Goal: Task Accomplishment & Management: Complete application form

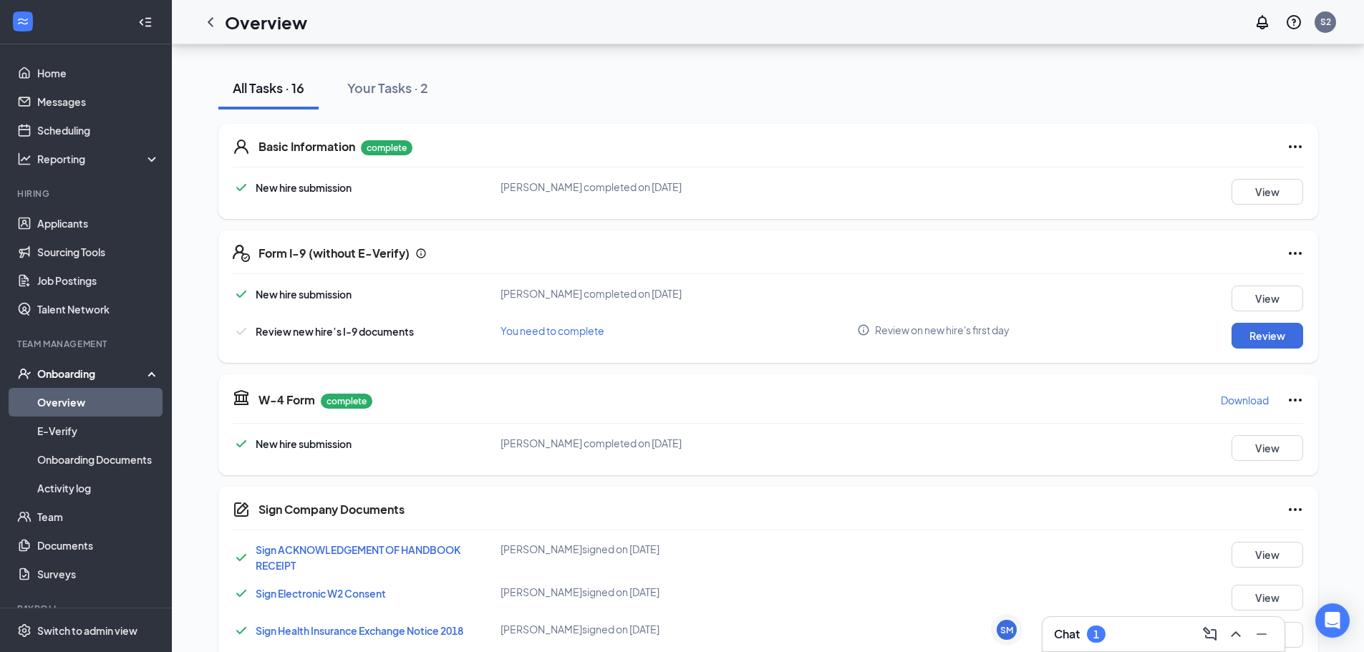
scroll to position [386, 0]
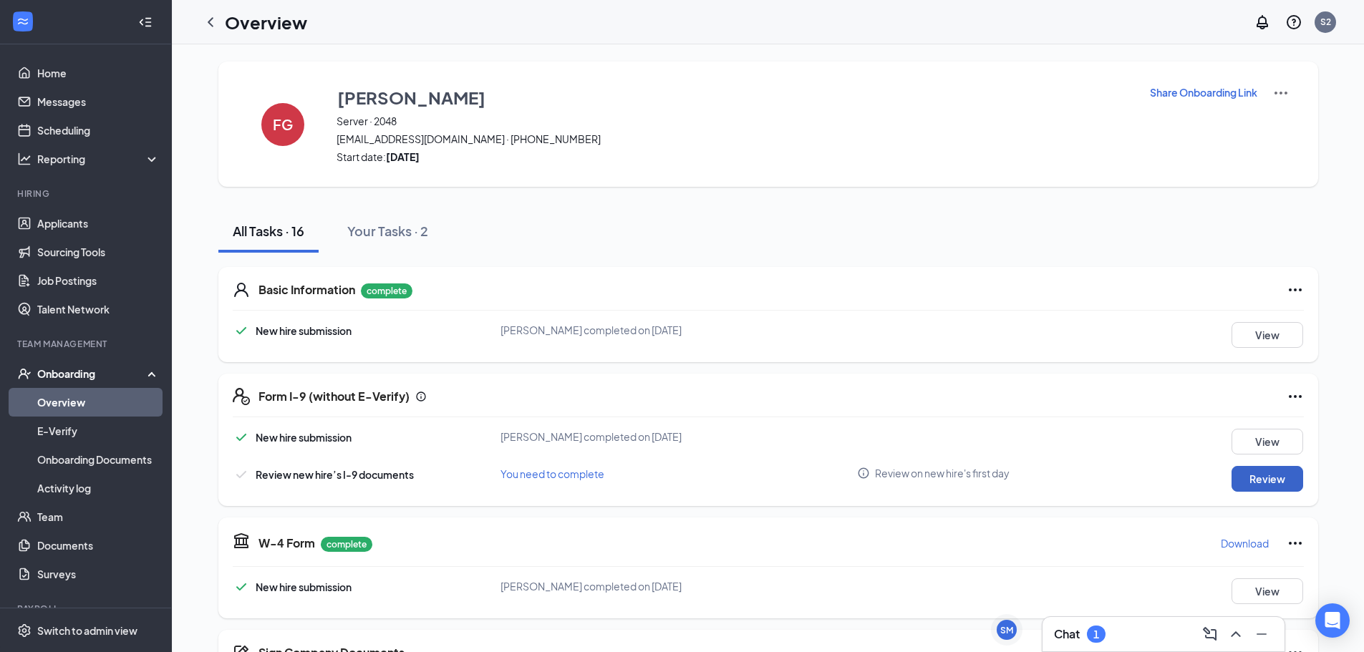
click at [1264, 479] on button "Review" at bounding box center [1268, 479] width 72 height 26
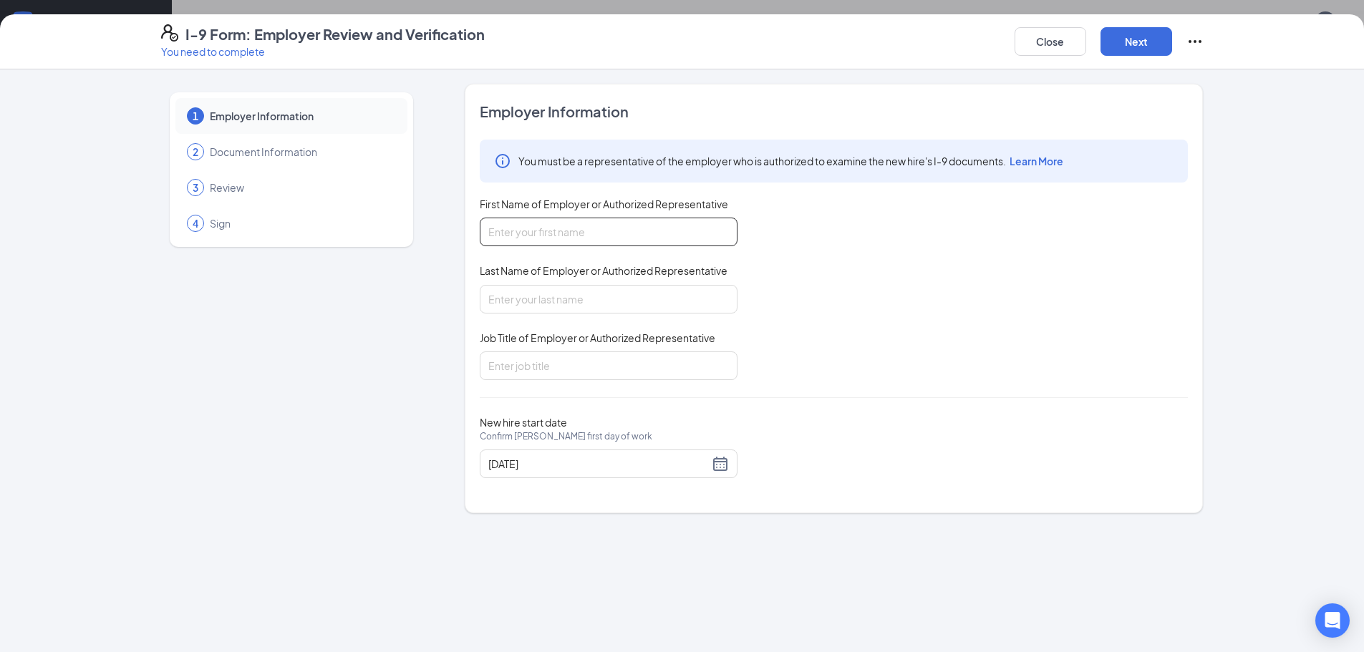
click at [702, 232] on input "First Name of Employer or Authorized Representative" at bounding box center [609, 232] width 258 height 29
type input "Kami"
click at [589, 293] on input "Last Name of Employer or Authorized Representative" at bounding box center [609, 299] width 258 height 29
type input "Estrada"
click at [586, 357] on input "Job Title of Employer or Authorized Representative" at bounding box center [609, 366] width 258 height 29
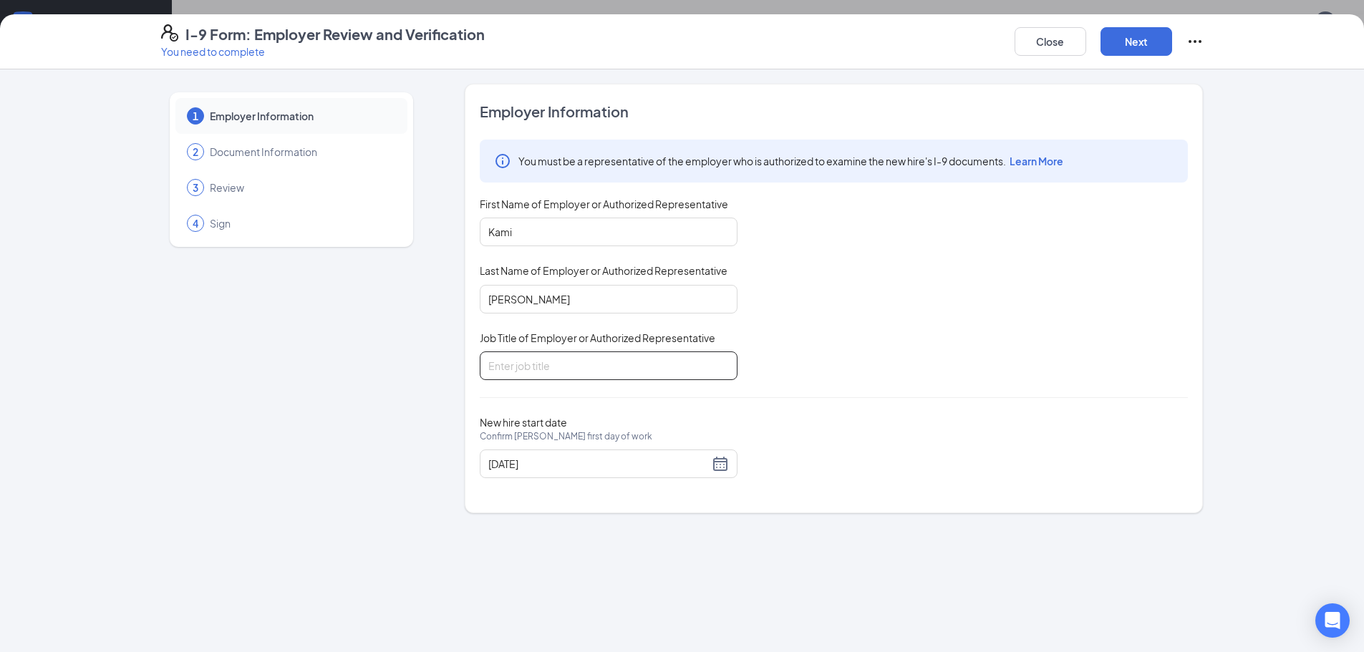
type input "AGM"
click at [1144, 44] on button "Next" at bounding box center [1136, 41] width 72 height 29
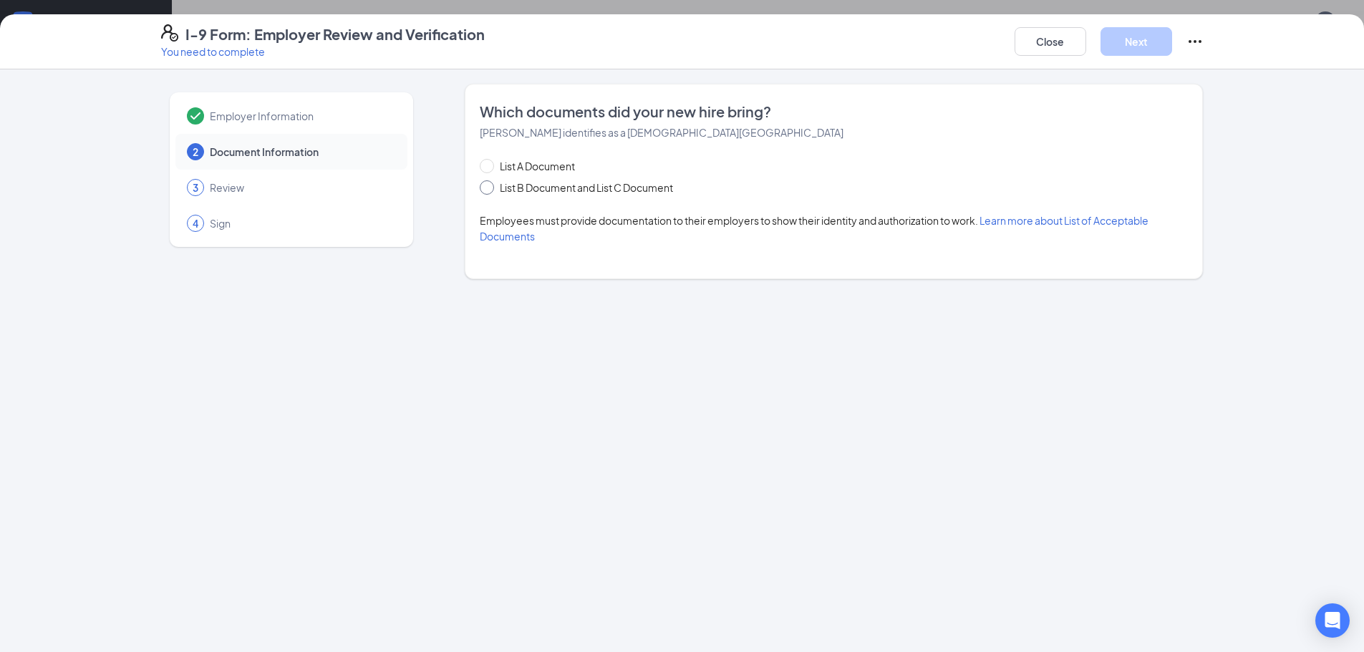
click at [576, 186] on span "List B Document and List C Document" at bounding box center [586, 188] width 185 height 16
click at [490, 186] on input "List B Document and List C Document" at bounding box center [485, 185] width 10 height 10
radio input "true"
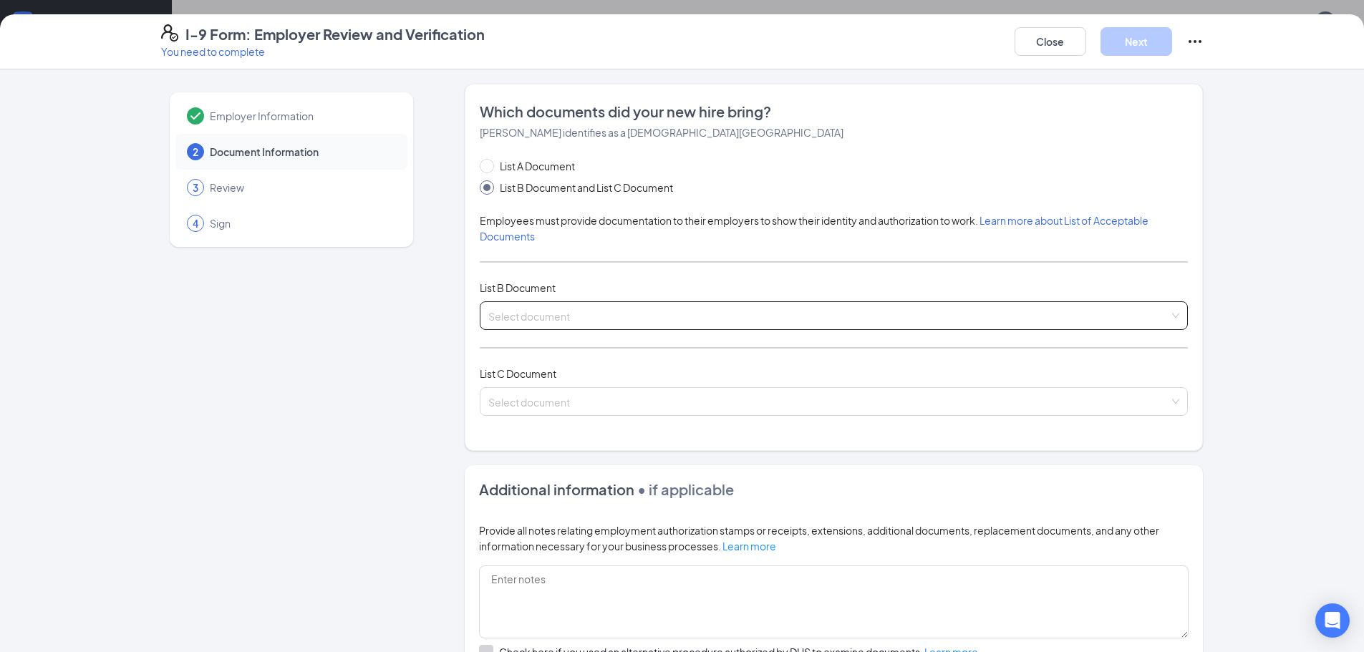
click at [578, 324] on span at bounding box center [828, 315] width 681 height 27
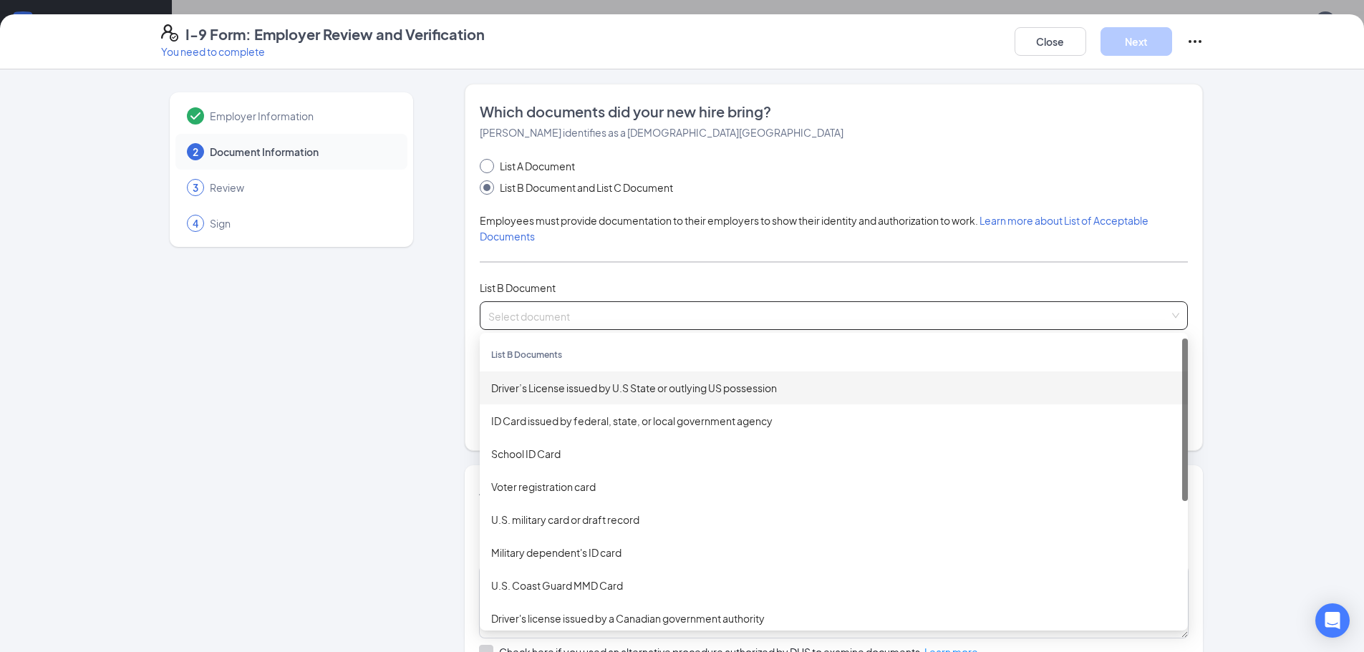
click at [542, 162] on span "List A Document" at bounding box center [537, 166] width 87 height 16
click at [490, 162] on input "List A Document" at bounding box center [485, 164] width 10 height 10
radio input "true"
radio input "false"
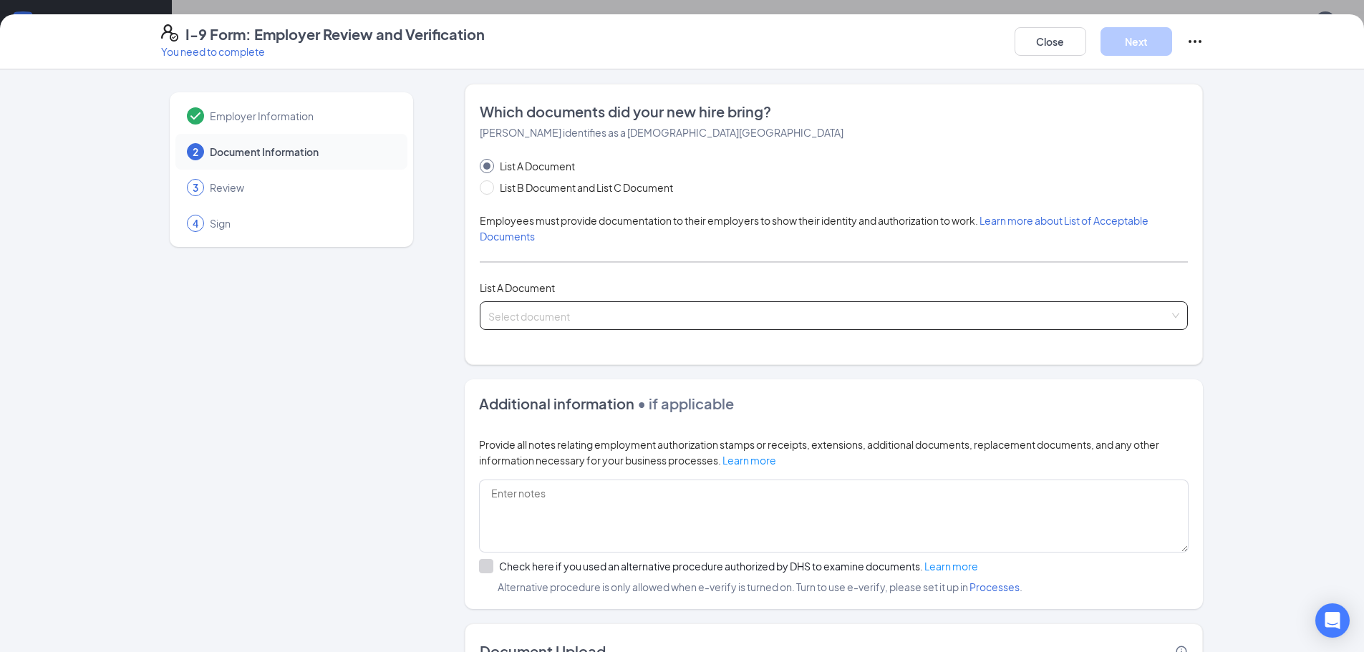
click at [575, 313] on input "search" at bounding box center [828, 312] width 681 height 21
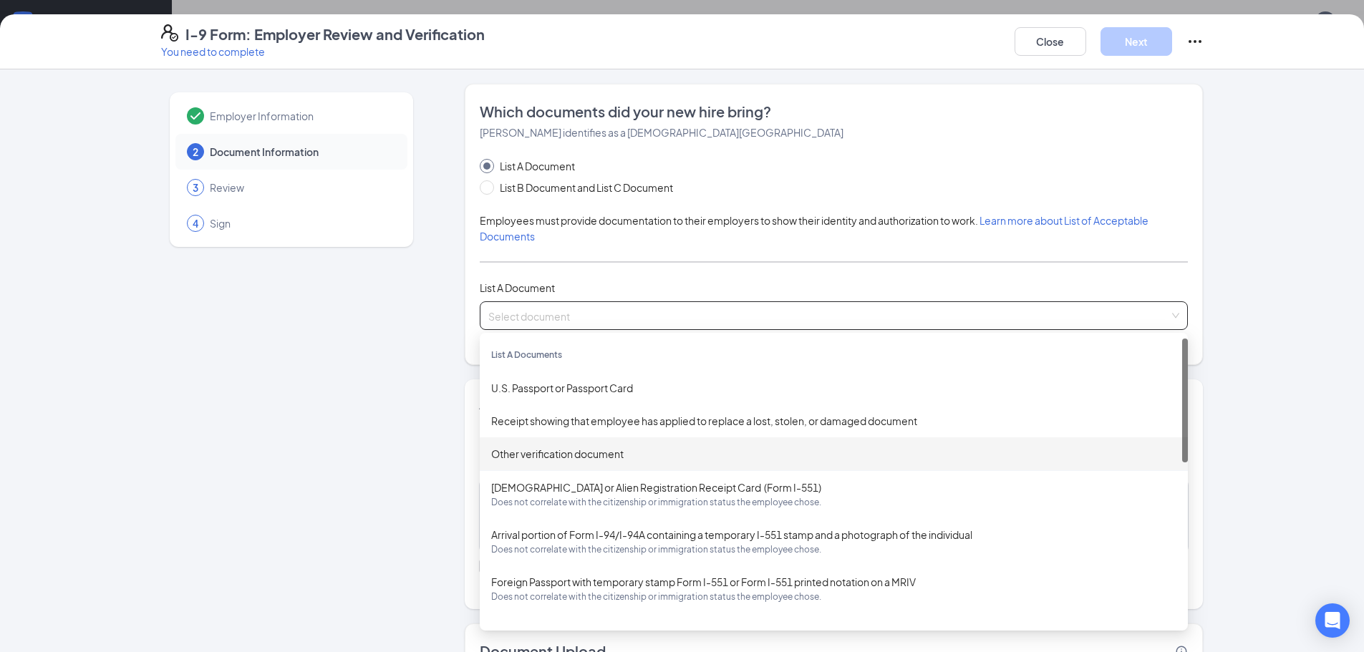
click at [604, 462] on div "Other verification document" at bounding box center [834, 453] width 708 height 33
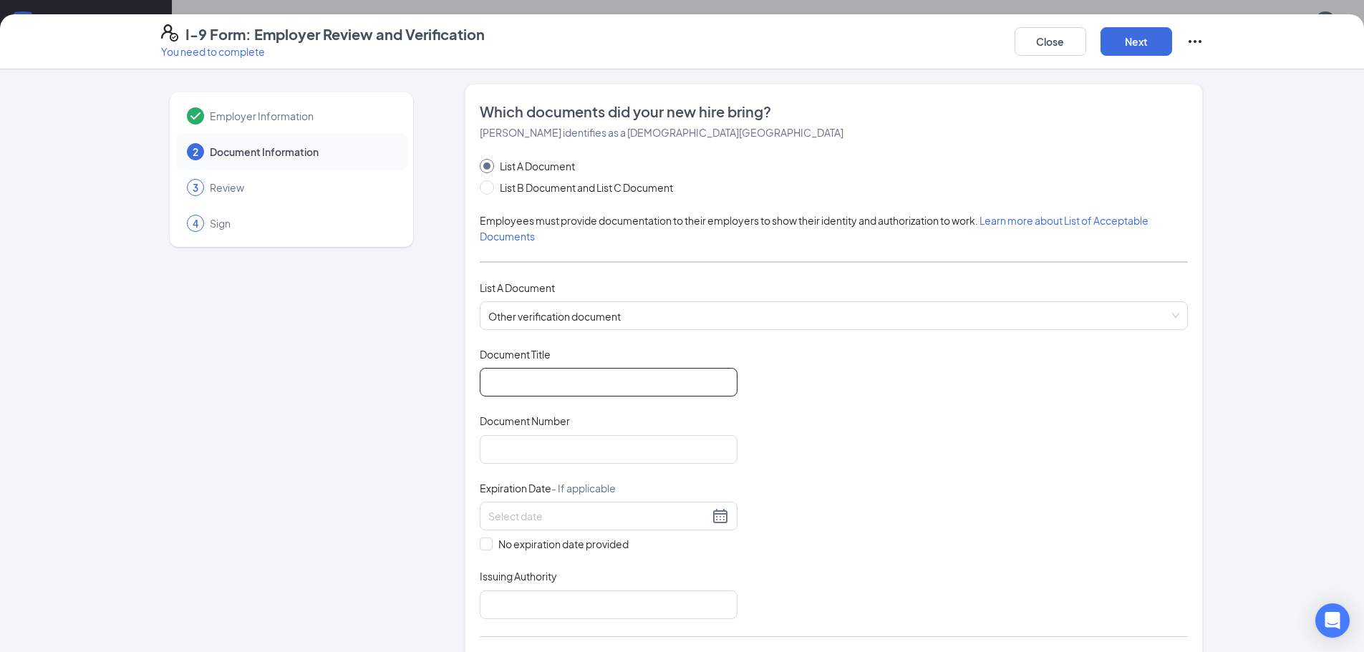
click at [582, 384] on input "Document Title" at bounding box center [609, 382] width 258 height 29
type input "Certification of Vital Record"
click at [594, 449] on input "Document Number" at bounding box center [609, 449] width 258 height 29
type input "012398147"
click at [538, 516] on input at bounding box center [598, 516] width 221 height 16
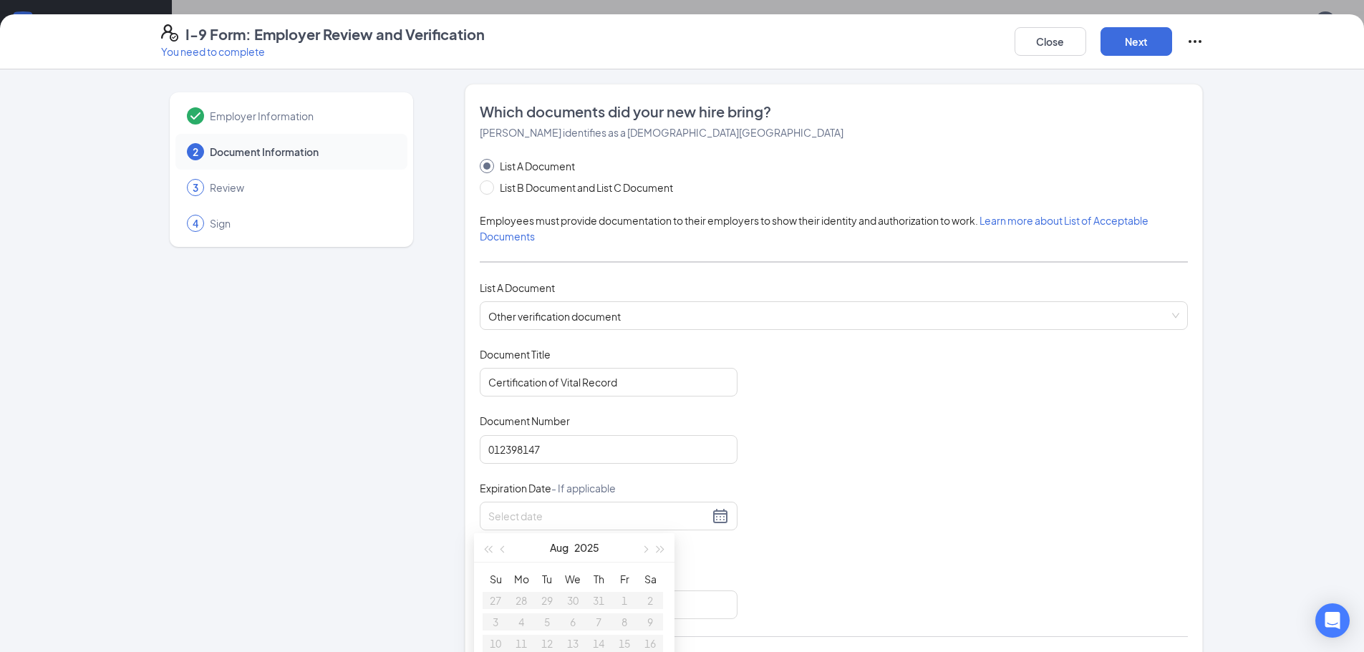
click at [484, 551] on label "No expiration date provided" at bounding box center [609, 544] width 258 height 16
click at [484, 548] on input "No expiration date provided" at bounding box center [485, 543] width 10 height 10
checkbox input "true"
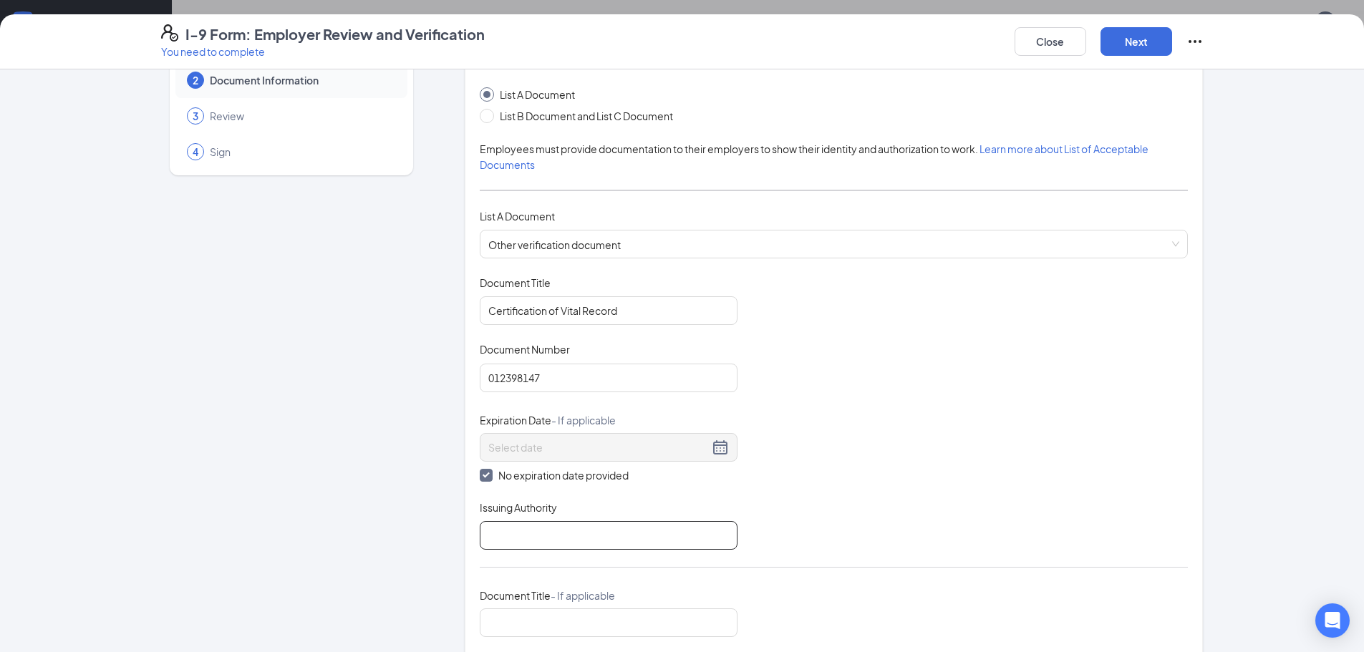
click at [625, 535] on input "Issuing Authority" at bounding box center [609, 535] width 258 height 29
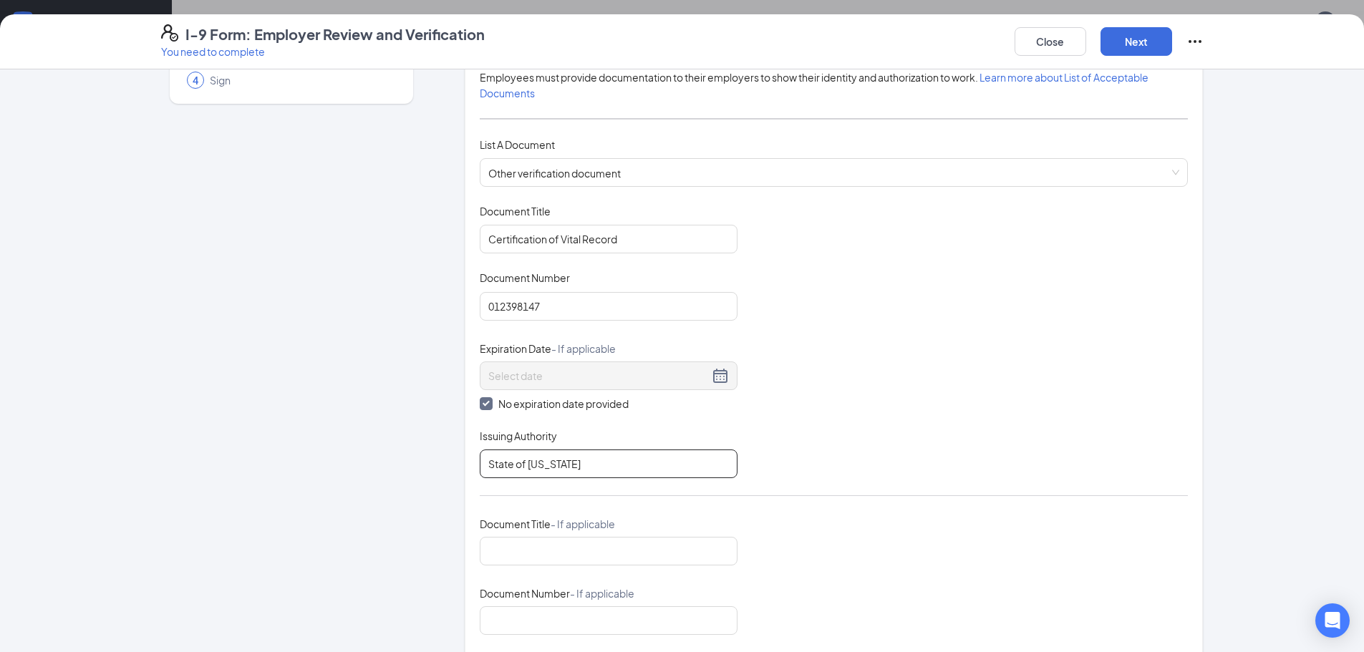
scroll to position [286, 0]
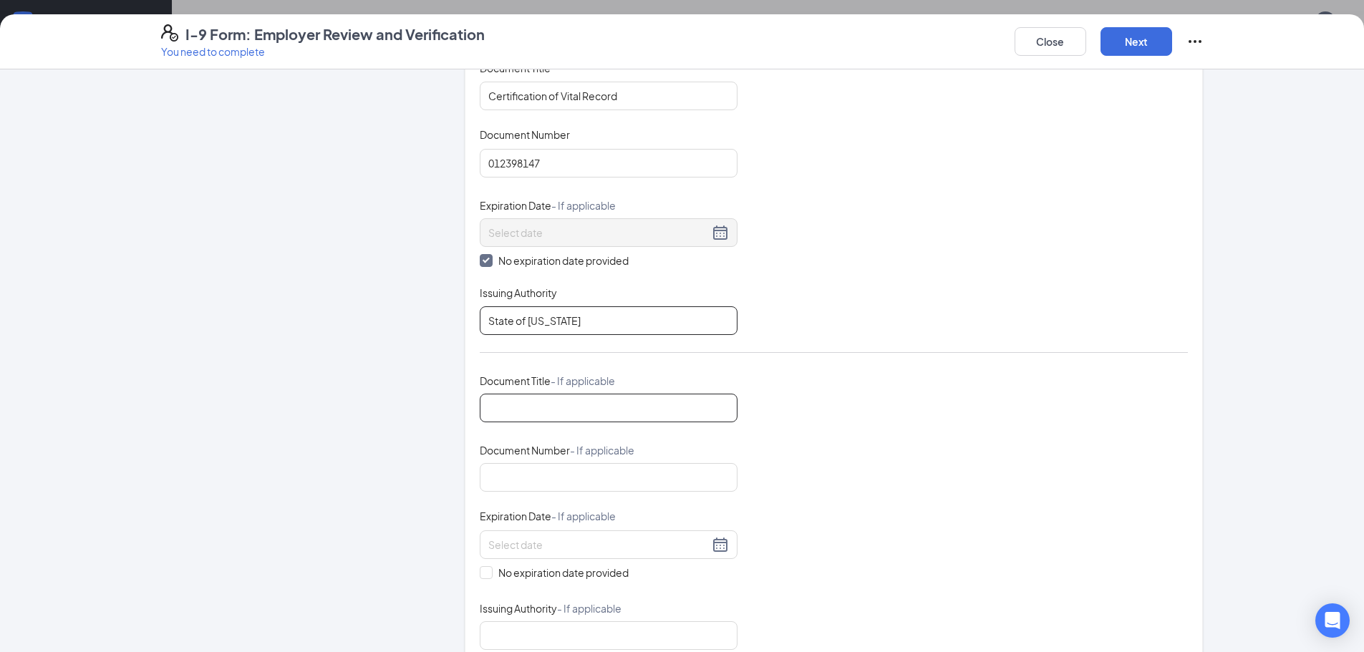
type input "State of Colorado"
click at [575, 397] on input "Document Title - If applicable" at bounding box center [609, 408] width 258 height 29
type input "Social Security"
click at [594, 472] on input "Document Number - If applicable" at bounding box center [609, 477] width 258 height 29
type input "650521921"
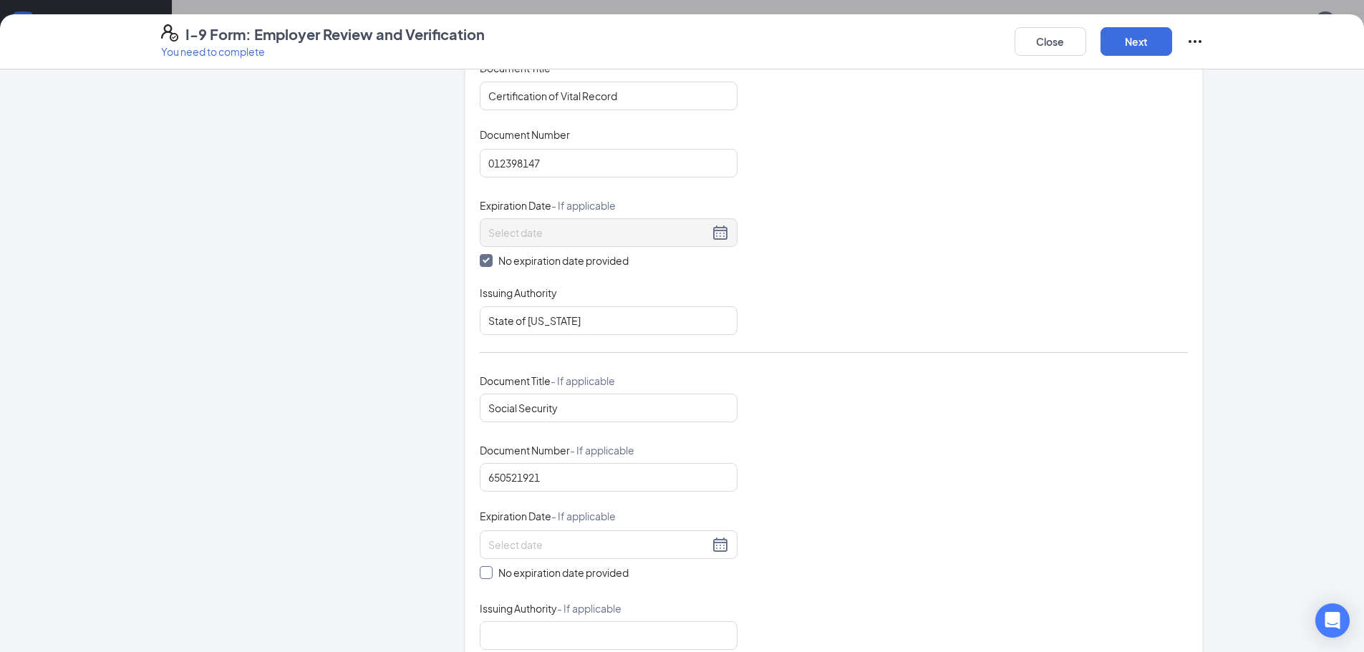
click at [483, 574] on input "No expiration date provided" at bounding box center [485, 571] width 10 height 10
checkbox input "true"
drag, startPoint x: 561, startPoint y: 634, endPoint x: 576, endPoint y: 624, distance: 18.5
click at [561, 634] on input "Issuing Authority - If applicable" at bounding box center [609, 638] width 258 height 29
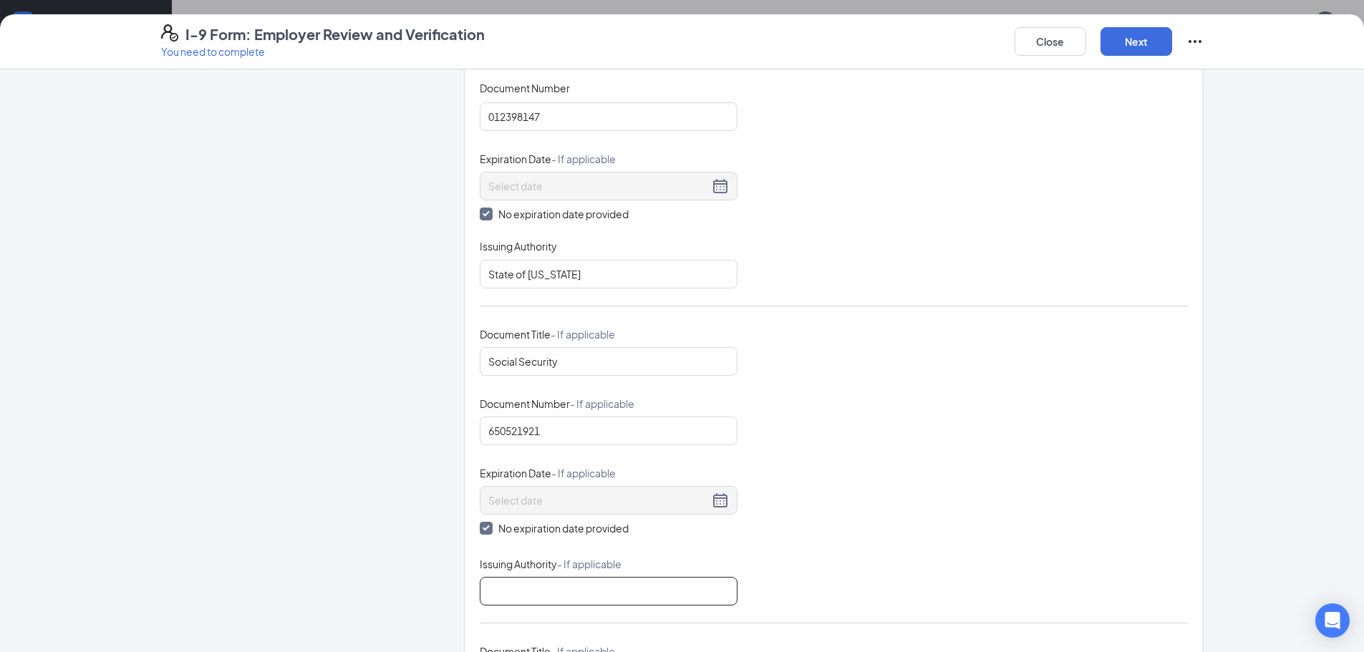
scroll to position [358, 0]
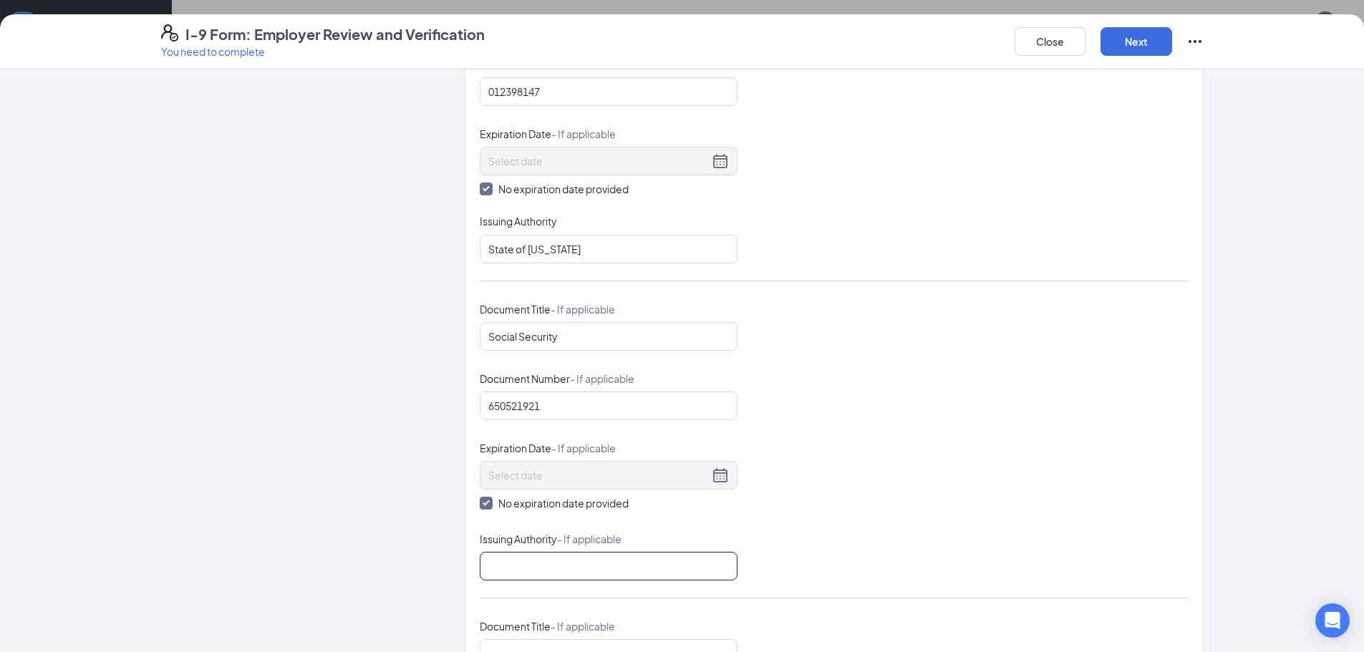
type input "Social Security Administration"
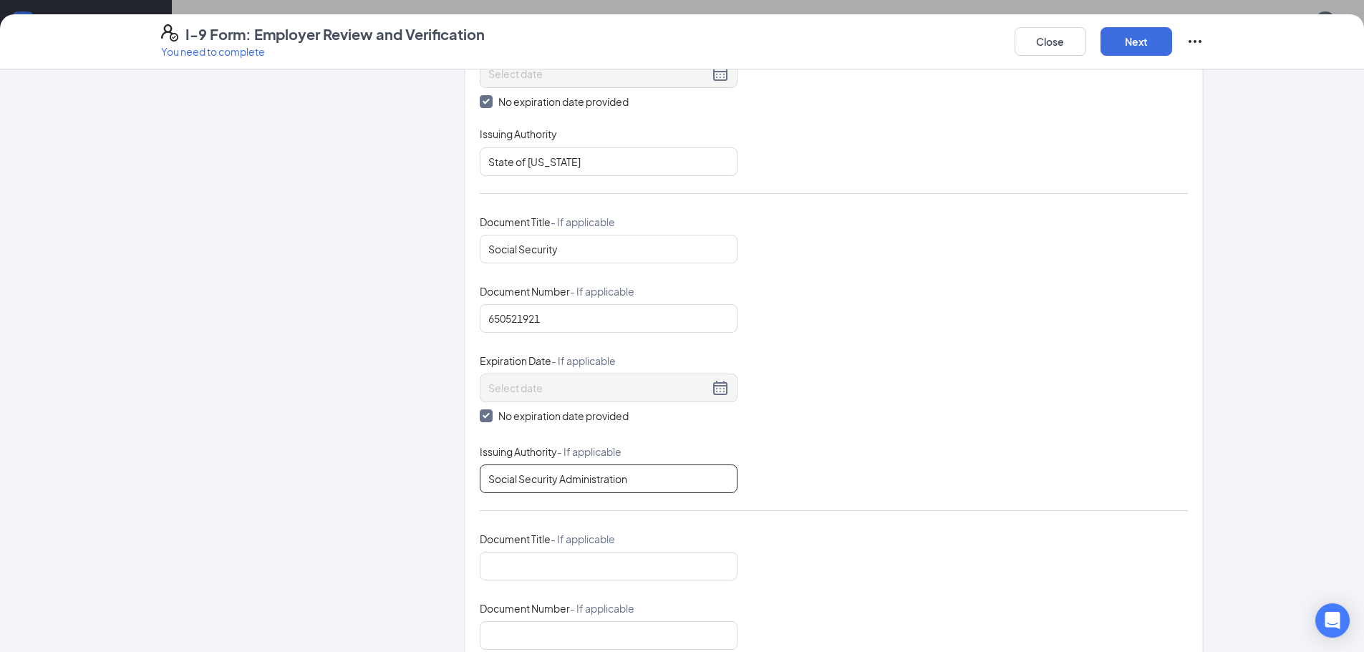
scroll to position [501, 0]
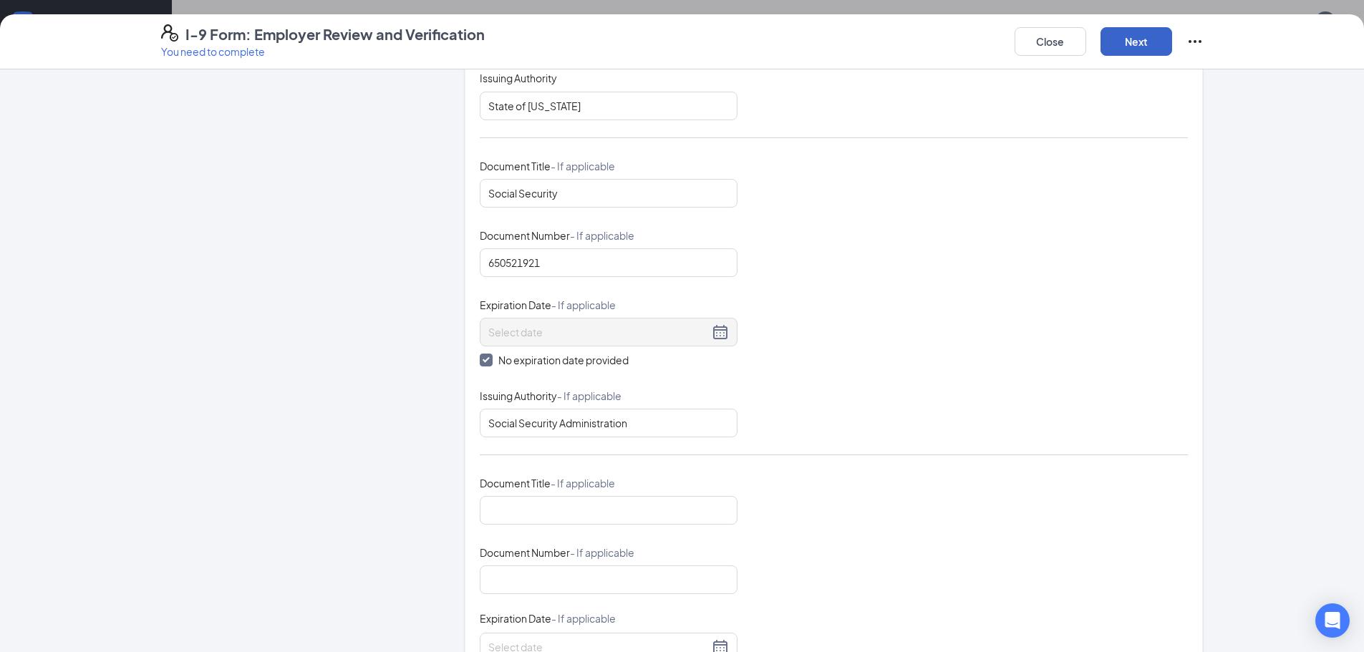
click at [1148, 50] on button "Next" at bounding box center [1136, 41] width 72 height 29
click at [1135, 48] on button "Next" at bounding box center [1136, 41] width 72 height 29
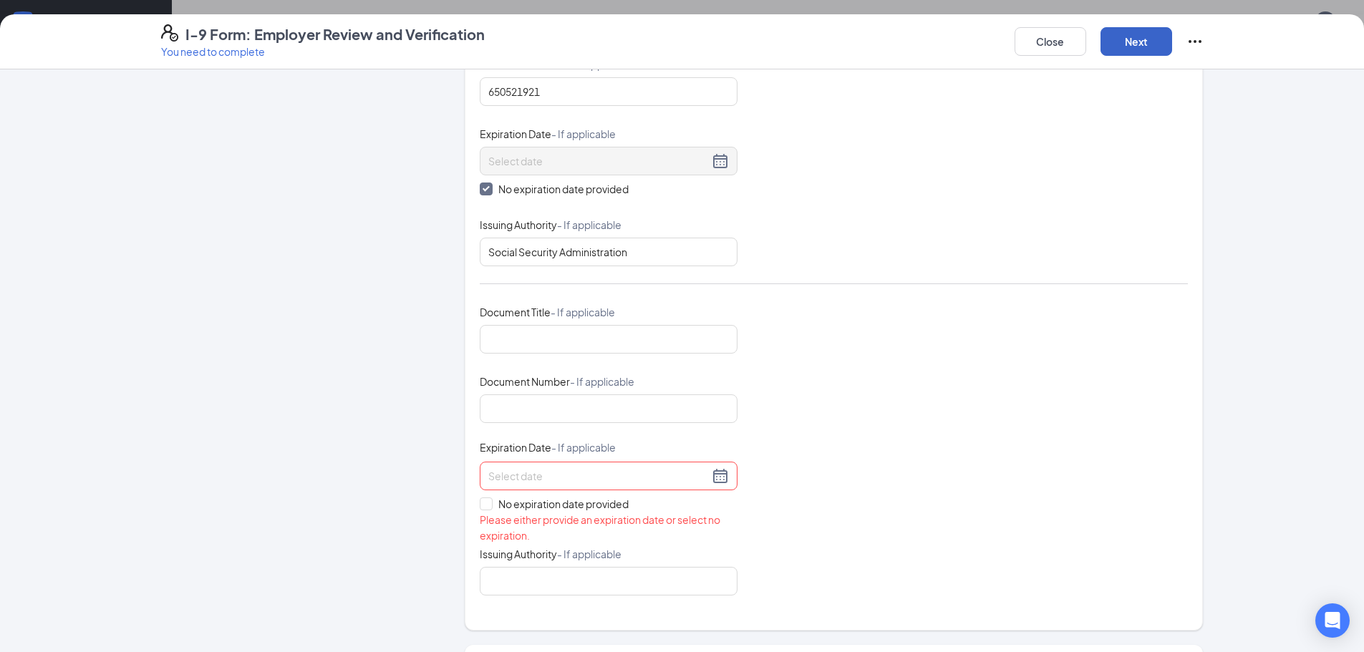
scroll to position [788, 0]
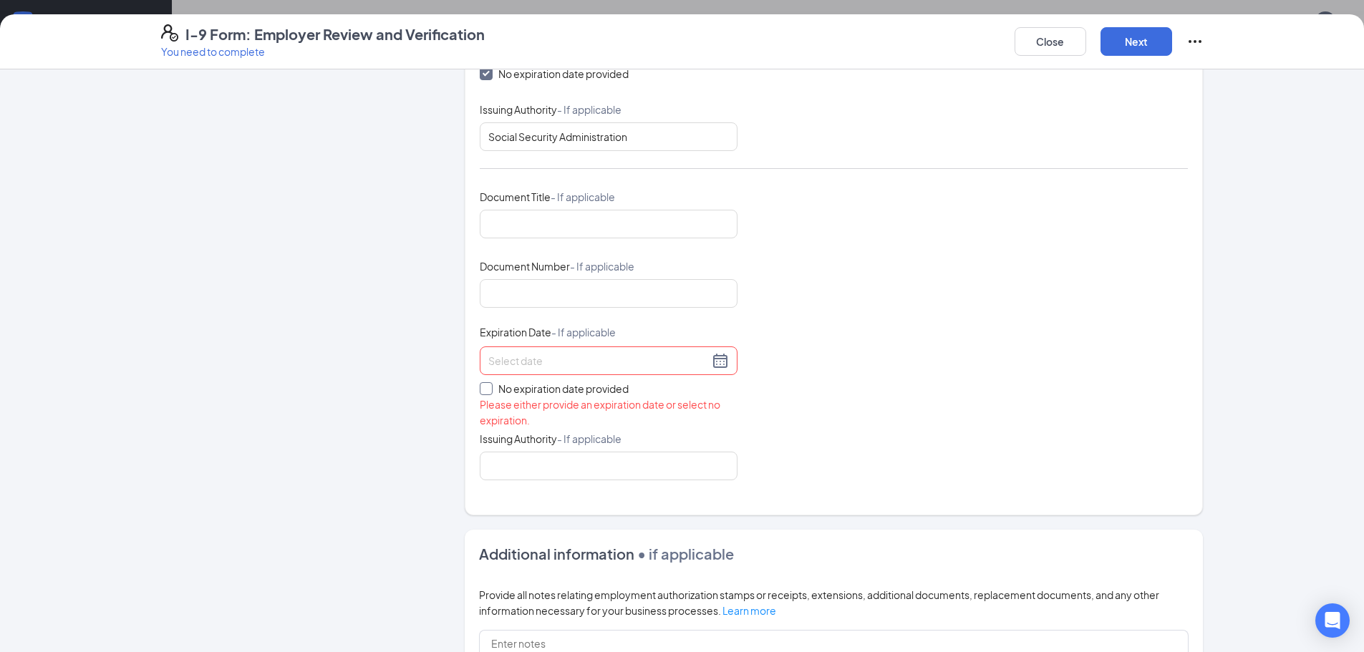
click at [487, 387] on span at bounding box center [486, 388] width 13 height 13
click at [487, 387] on input "No expiration date provided" at bounding box center [485, 387] width 10 height 10
checkbox input "true"
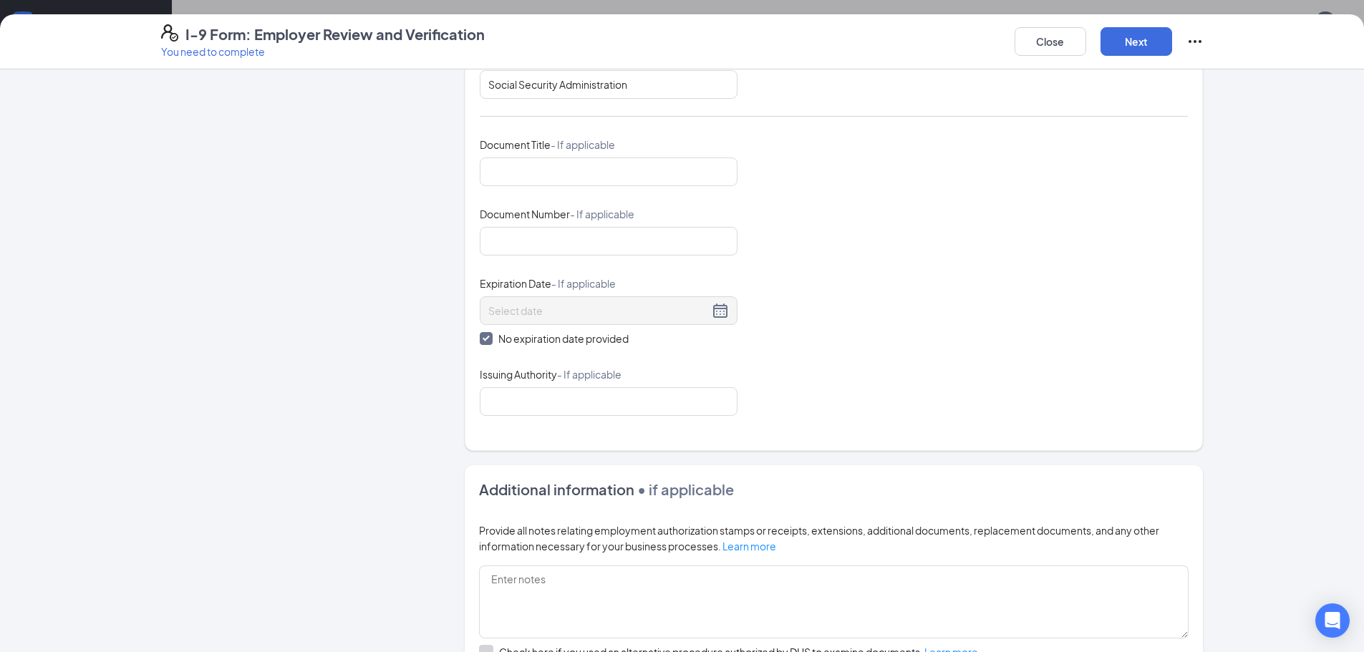
scroll to position [1033, 0]
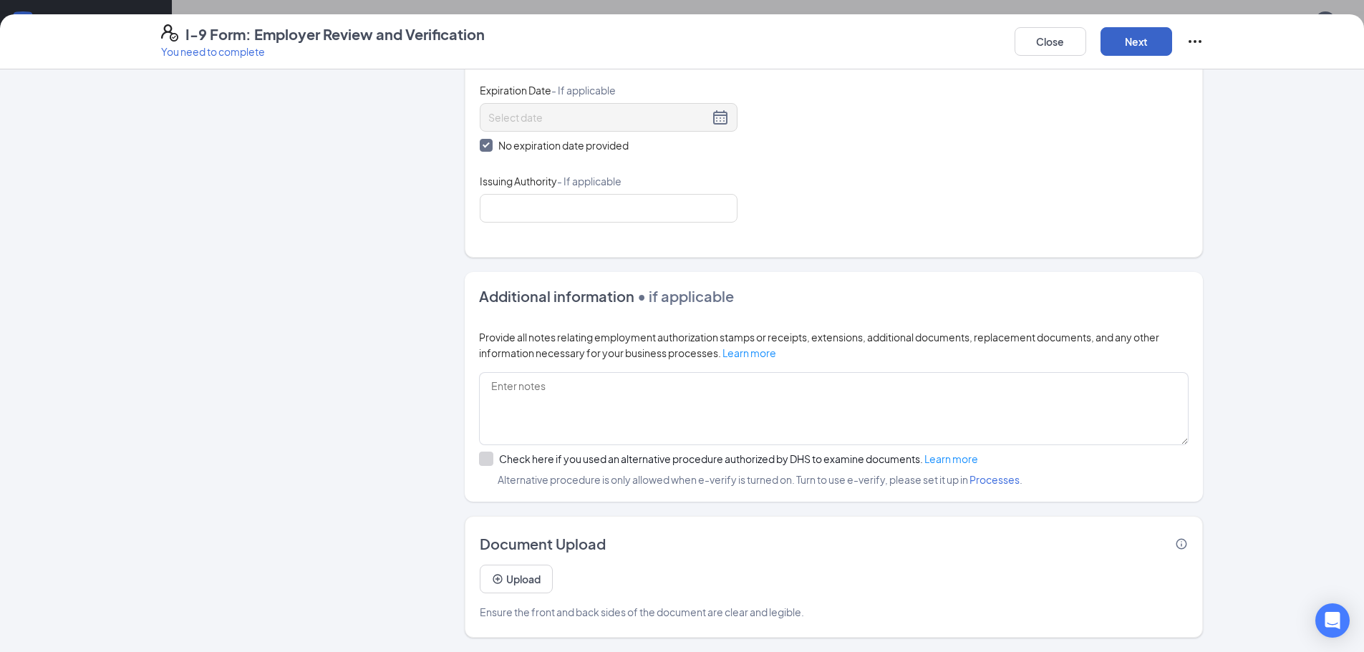
drag, startPoint x: 1149, startPoint y: 54, endPoint x: 1152, endPoint y: 46, distance: 9.1
click at [1149, 54] on button "Next" at bounding box center [1136, 41] width 72 height 29
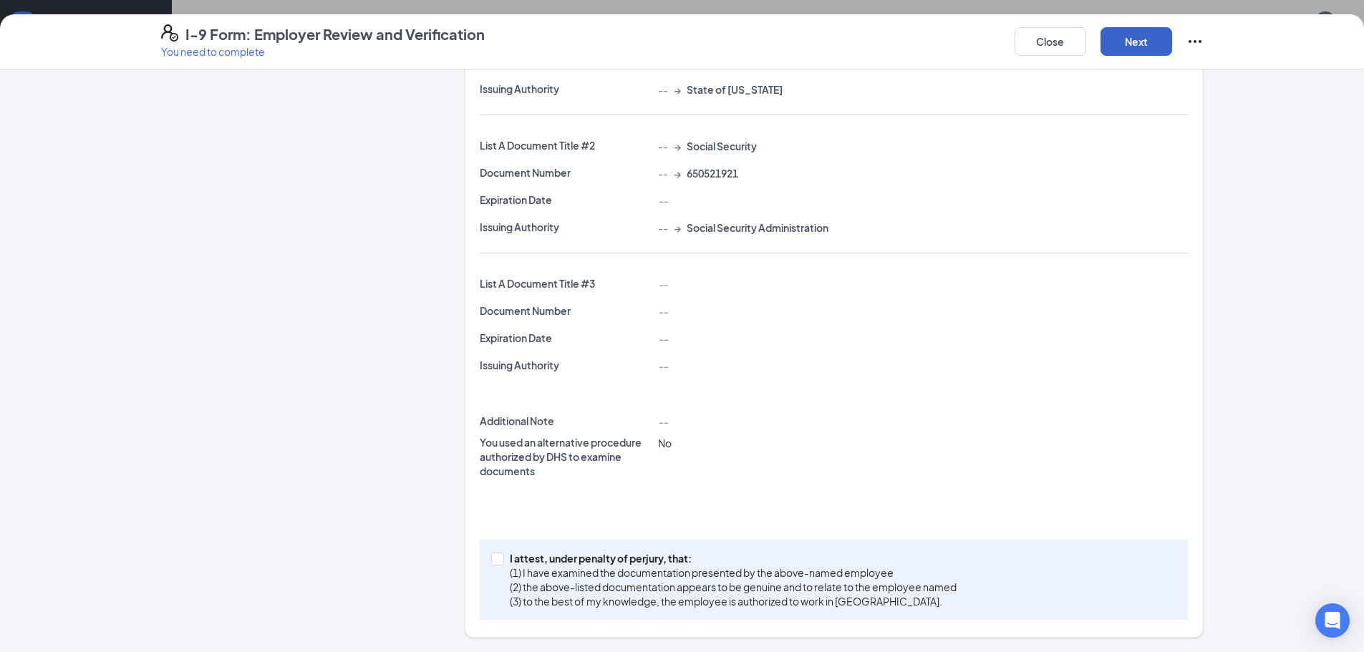
scroll to position [369, 0]
drag, startPoint x: 494, startPoint y: 561, endPoint x: 504, endPoint y: 566, distance: 11.2
click at [495, 563] on span at bounding box center [497, 559] width 13 height 13
click at [495, 563] on input "I attest, under penalty of perjury, that: (1) I have examined the documentation…" at bounding box center [496, 558] width 10 height 10
checkbox input "true"
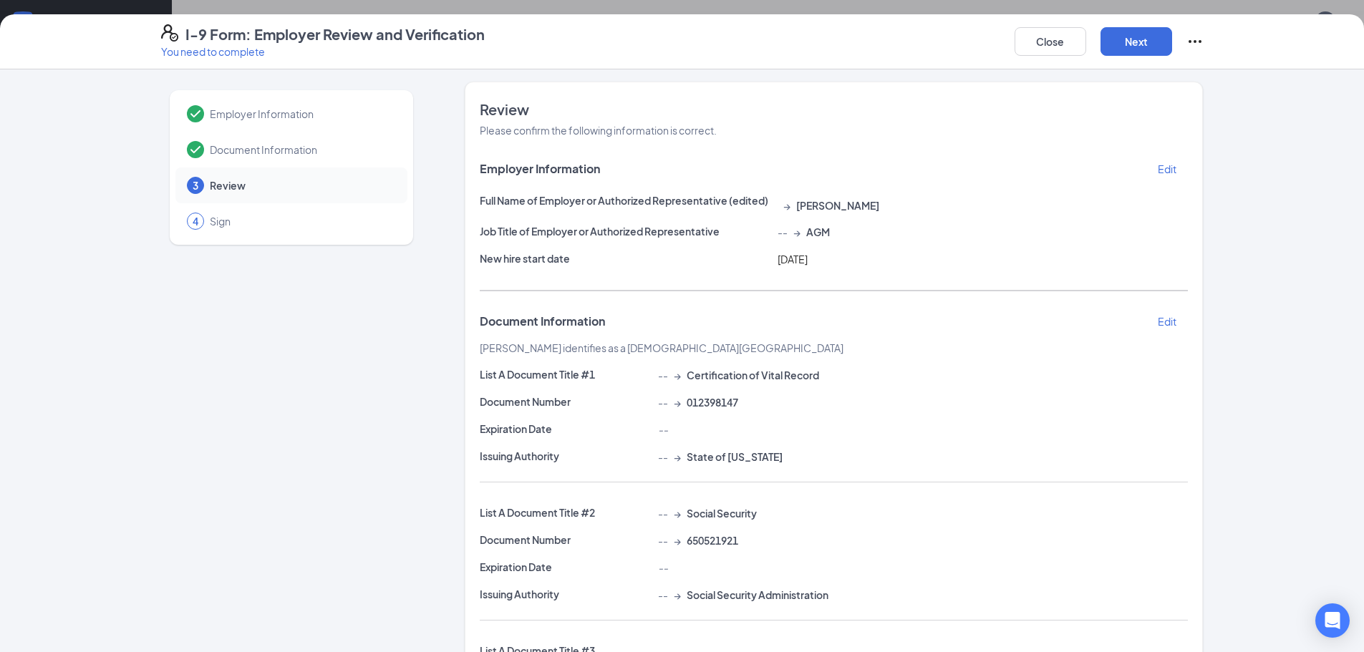
scroll to position [0, 0]
click at [1121, 34] on button "Next" at bounding box center [1136, 41] width 72 height 29
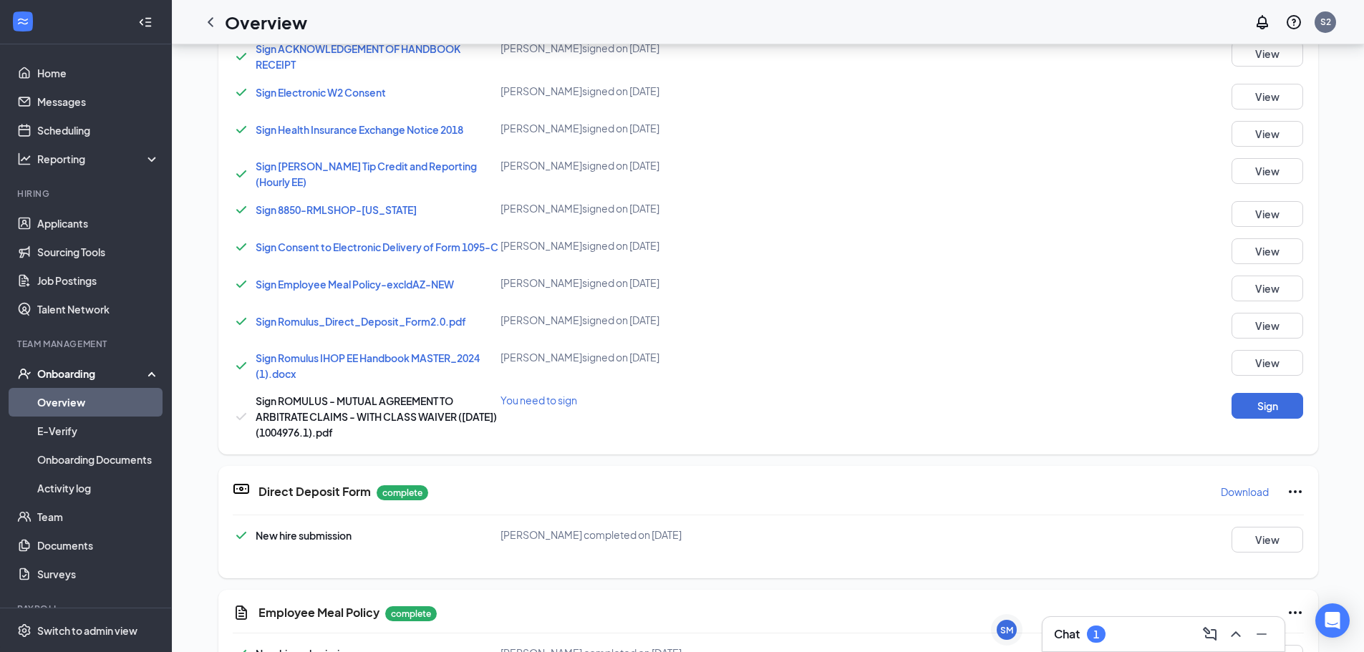
scroll to position [744, 0]
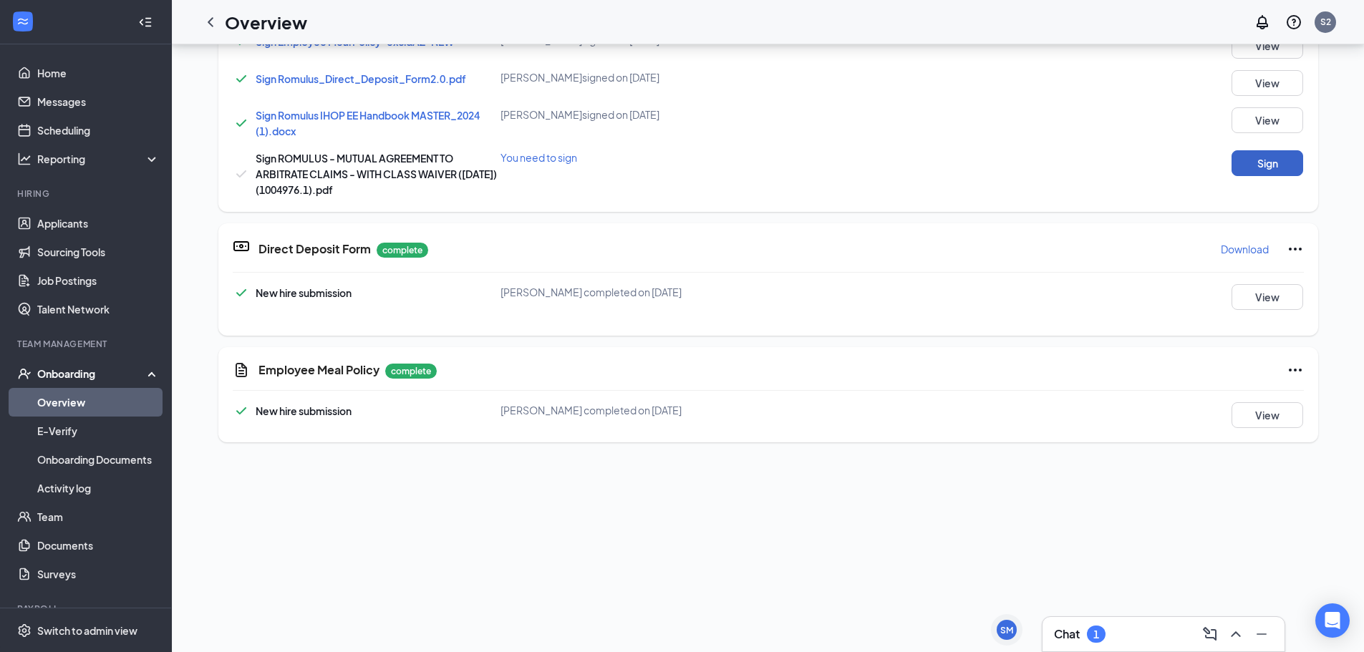
click at [1295, 161] on button "Sign" at bounding box center [1268, 163] width 72 height 26
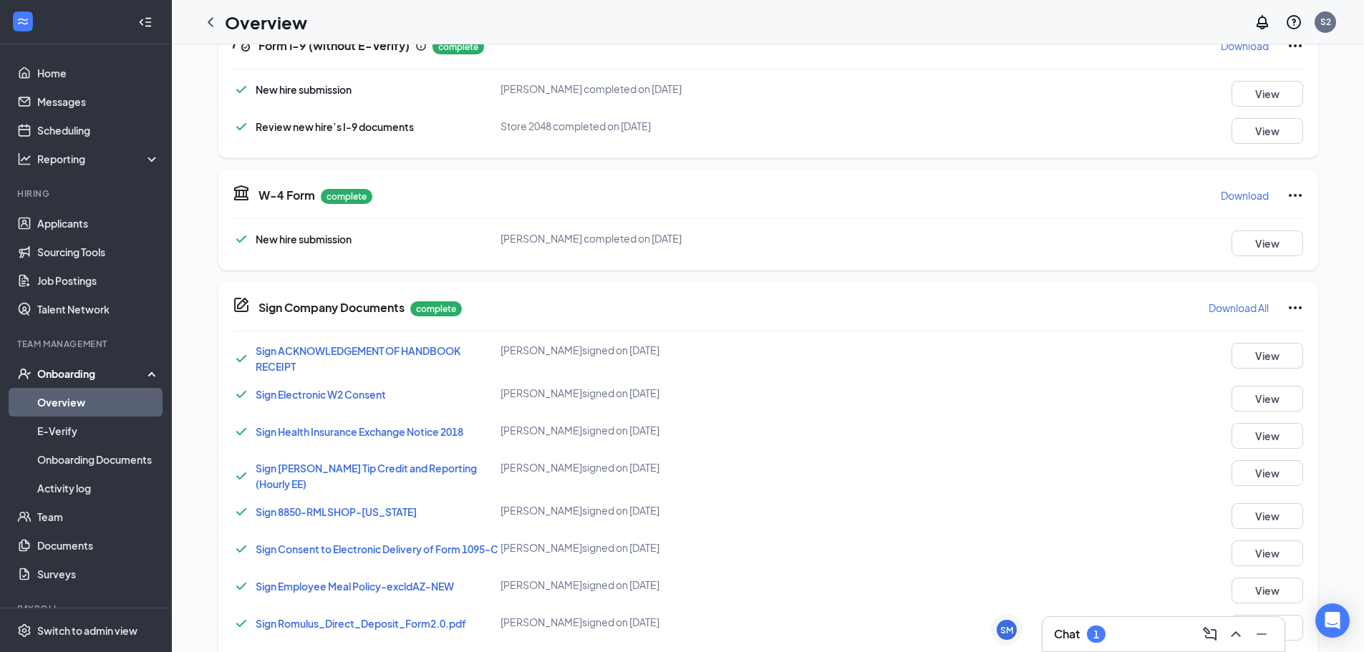
scroll to position [358, 0]
